Goal: Transaction & Acquisition: Purchase product/service

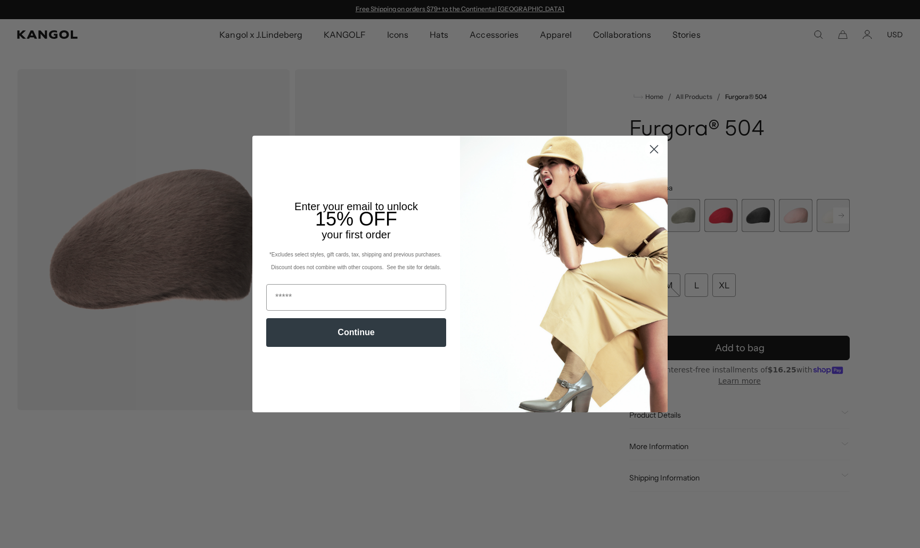
scroll to position [0, 219]
